Goal: Find specific page/section

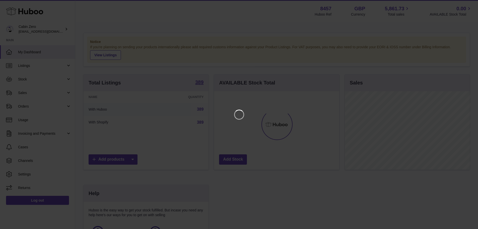
scroll to position [78, 127]
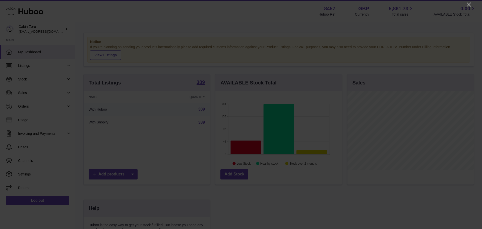
drag, startPoint x: 453, startPoint y: 5, endPoint x: 470, endPoint y: 4, distance: 16.8
click at [470, 4] on icon "Close" at bounding box center [469, 5] width 6 height 6
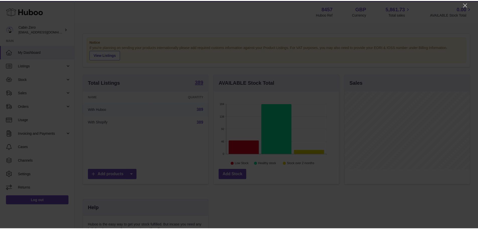
scroll to position [250925, 250878]
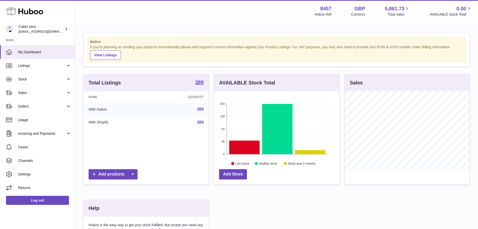
click at [199, 111] on link "389" at bounding box center [200, 109] width 7 height 4
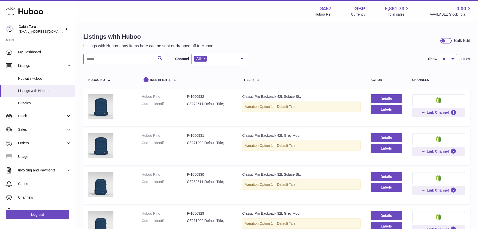
click at [127, 60] on input "text" at bounding box center [124, 59] width 82 height 10
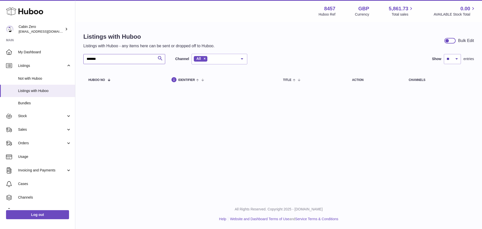
type input "*******"
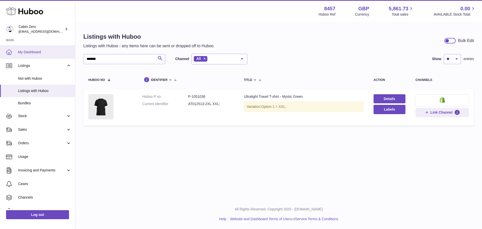
click at [30, 50] on span "My Dashboard" at bounding box center [44, 52] width 53 height 5
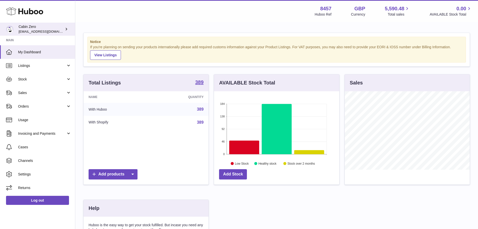
click at [66, 30] on icon at bounding box center [66, 28] width 5 height 5
